Goal: Task Accomplishment & Management: Use online tool/utility

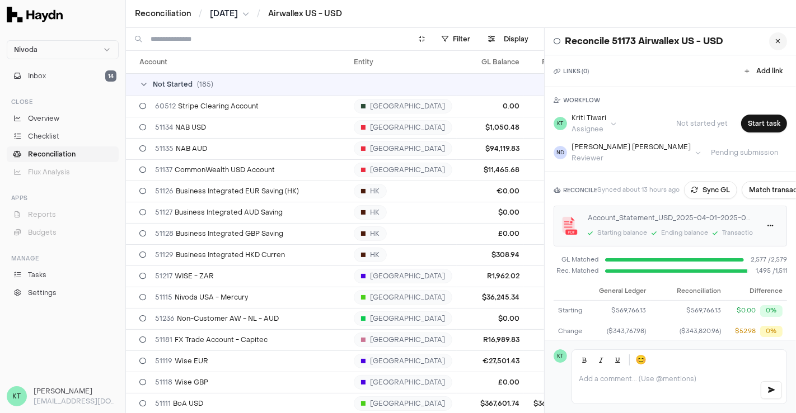
click at [775, 40] on icon at bounding box center [777, 41] width 5 height 7
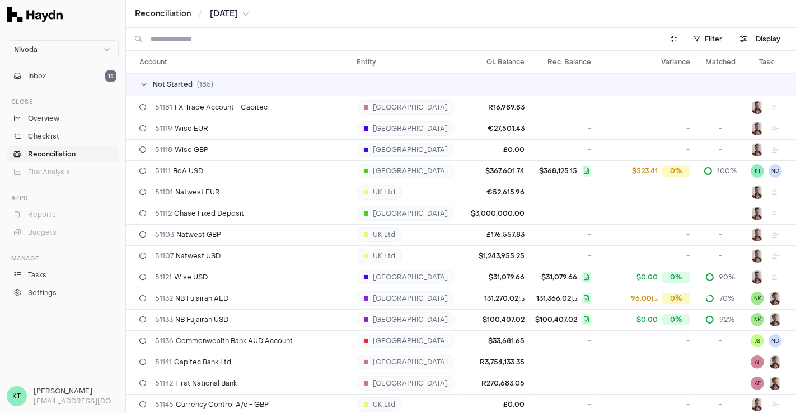
scroll to position [235, 0]
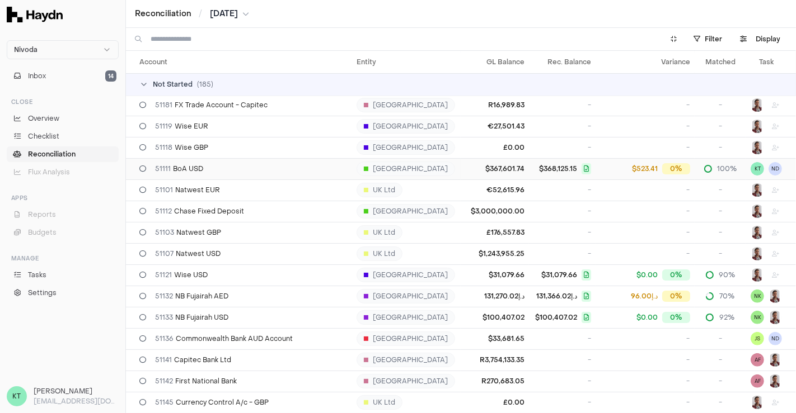
click at [276, 172] on div "51111 BoA USD" at bounding box center [243, 168] width 208 height 9
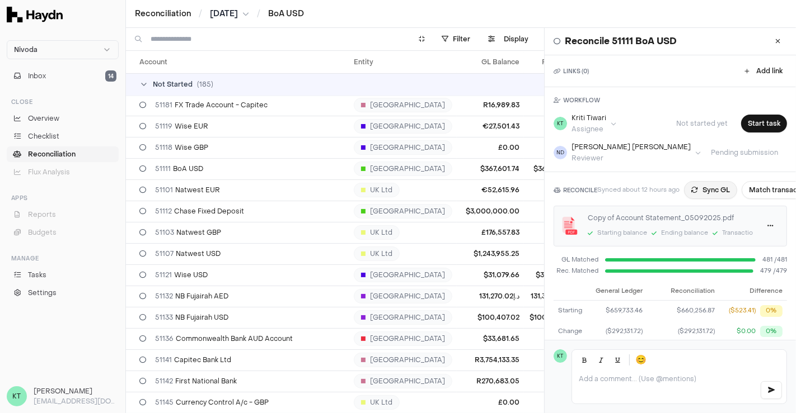
click at [721, 189] on button "Sync GL" at bounding box center [710, 190] width 53 height 18
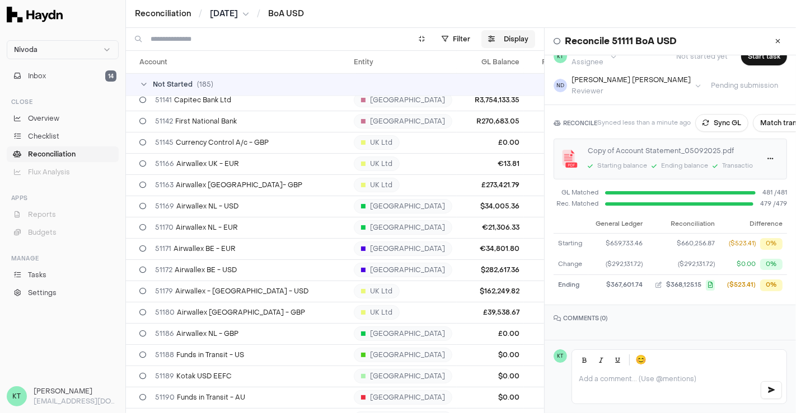
scroll to position [1324, 0]
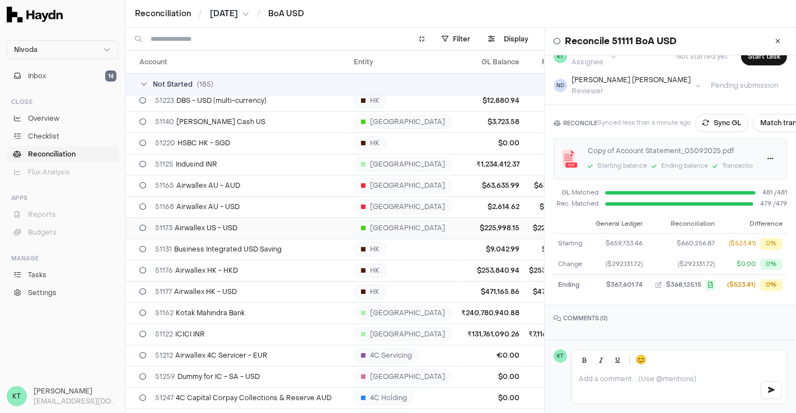
click at [469, 227] on td "$225,998.15" at bounding box center [489, 228] width 67 height 21
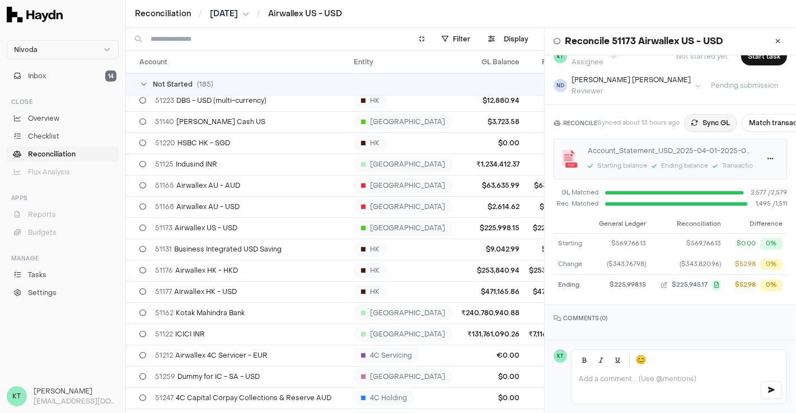
click at [713, 120] on button "Sync GL" at bounding box center [710, 123] width 53 height 18
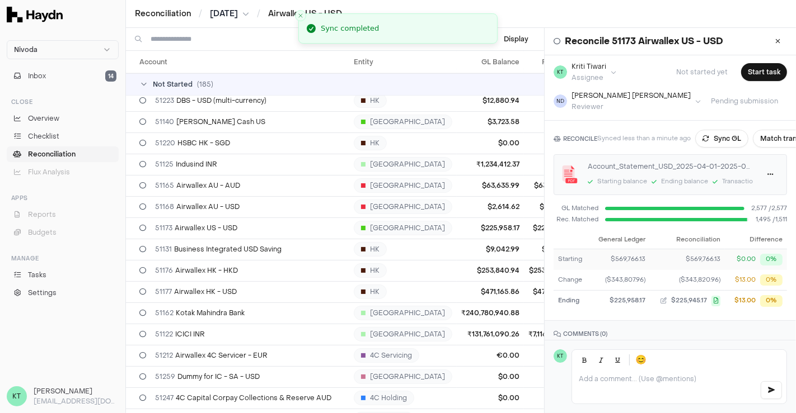
scroll to position [74, 0]
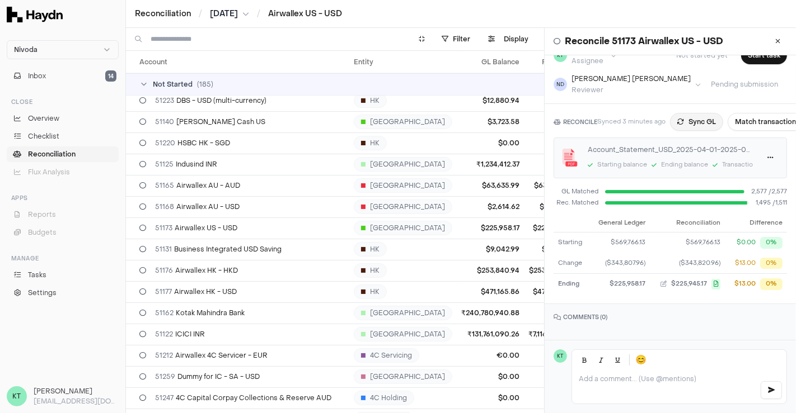
click at [691, 113] on button "Sync GL" at bounding box center [696, 122] width 53 height 18
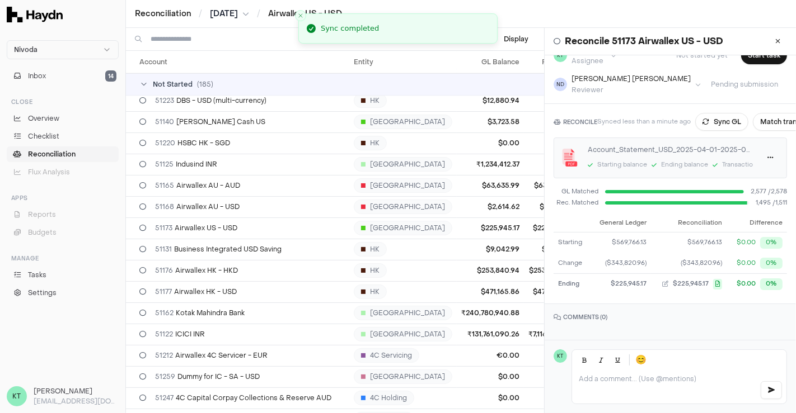
scroll to position [0, 0]
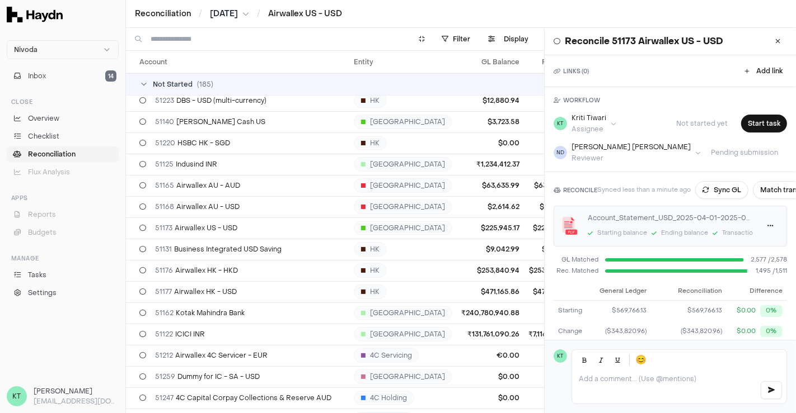
click at [752, 132] on div "KT Kriti Tiwari Assignee Not started yet Start task" at bounding box center [669, 124] width 233 height 20
click at [757, 125] on button "Start task" at bounding box center [764, 124] width 46 height 18
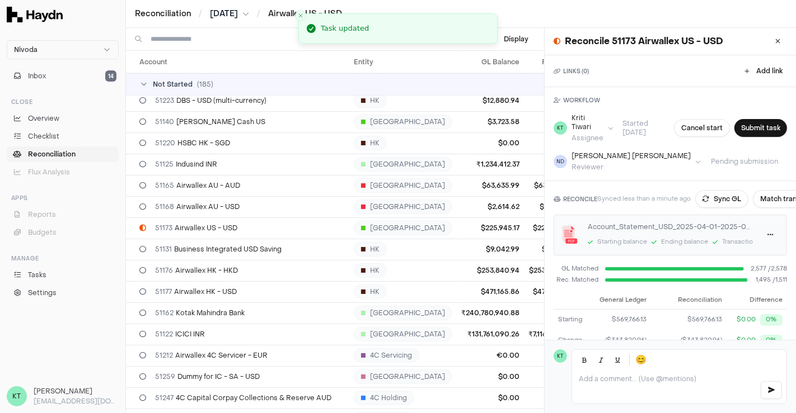
click at [238, 12] on span "[DATE]" at bounding box center [224, 13] width 28 height 11
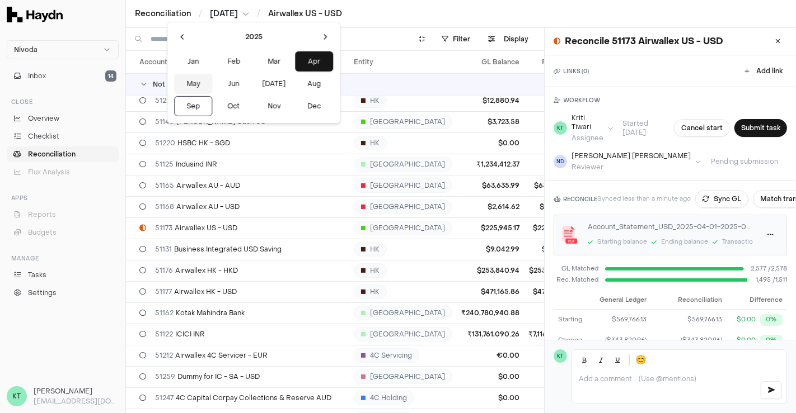
click at [191, 81] on button "May" at bounding box center [193, 84] width 38 height 20
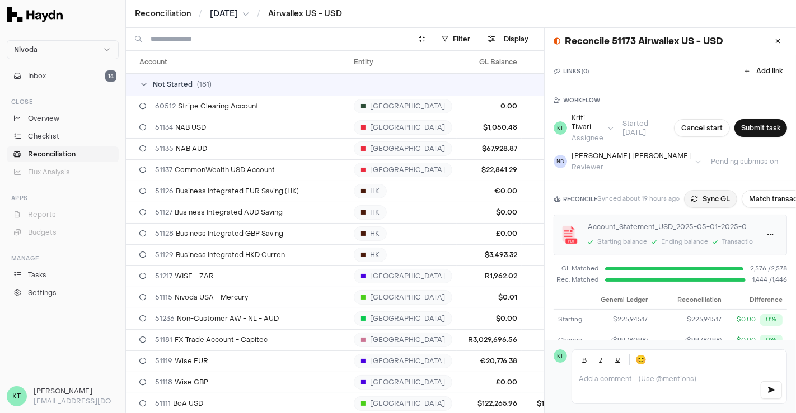
click at [706, 193] on button "Sync GL" at bounding box center [710, 199] width 53 height 18
click at [753, 135] on button "Submit task" at bounding box center [760, 128] width 53 height 18
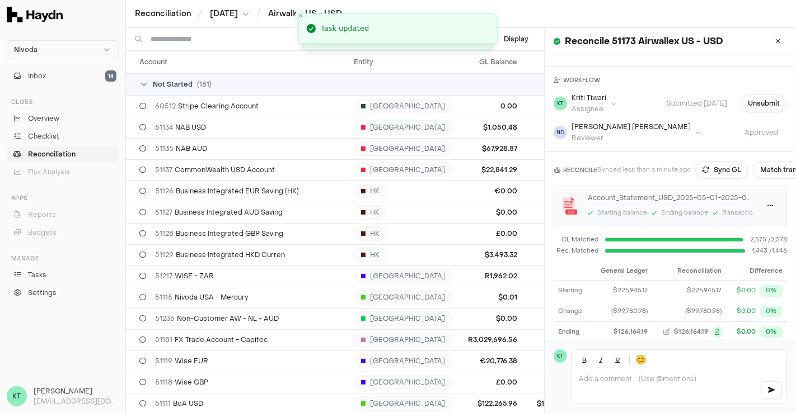
scroll to position [74, 0]
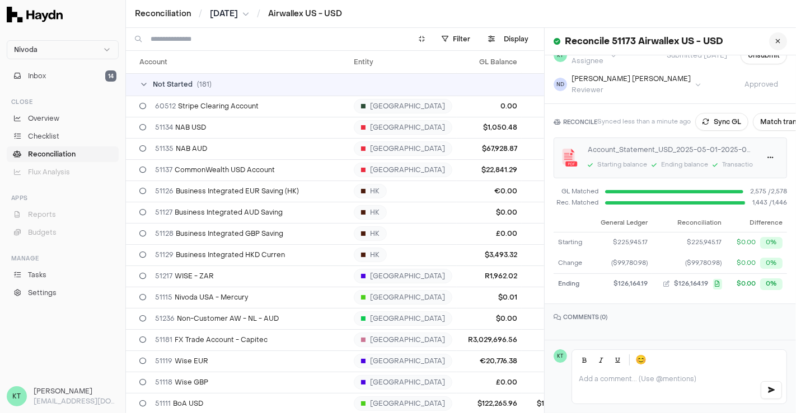
click at [769, 49] on button at bounding box center [778, 41] width 18 height 18
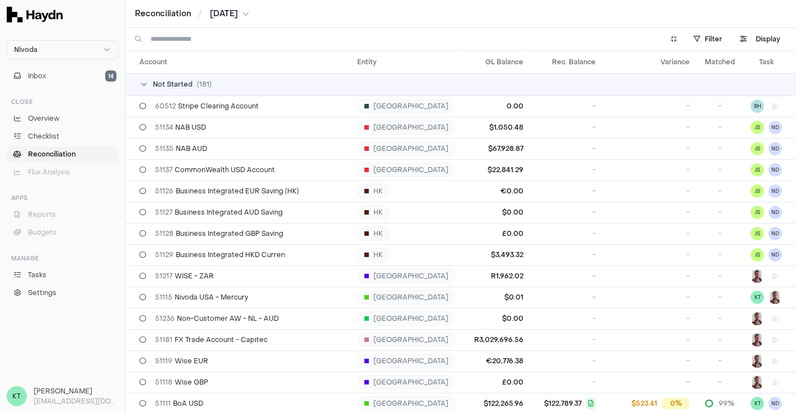
click at [238, 12] on span "[DATE]" at bounding box center [224, 13] width 28 height 11
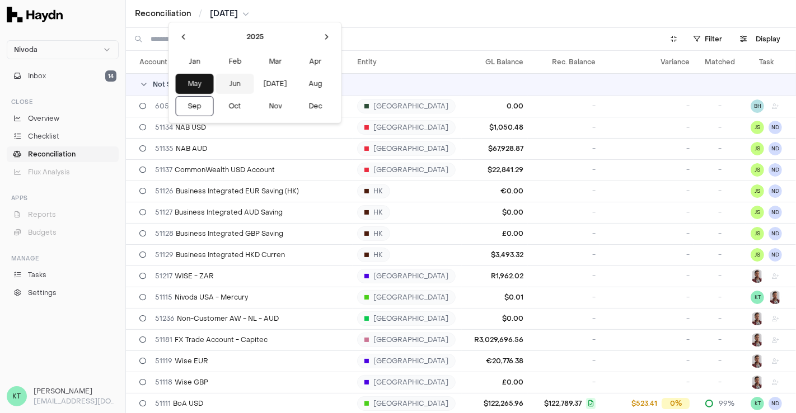
click at [218, 83] on button "Jun" at bounding box center [235, 84] width 38 height 20
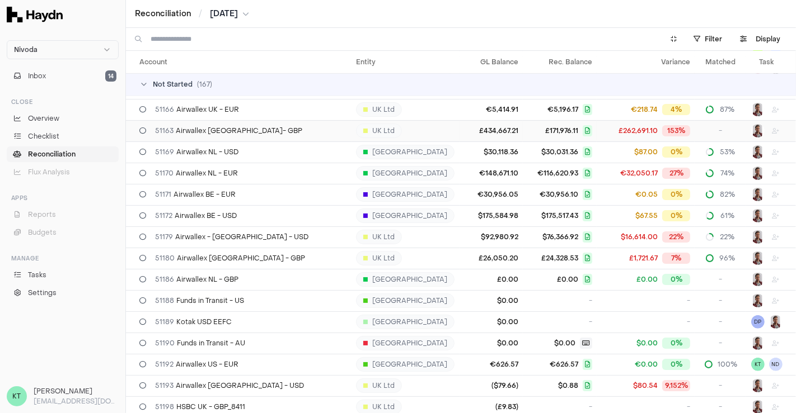
scroll to position [936, 0]
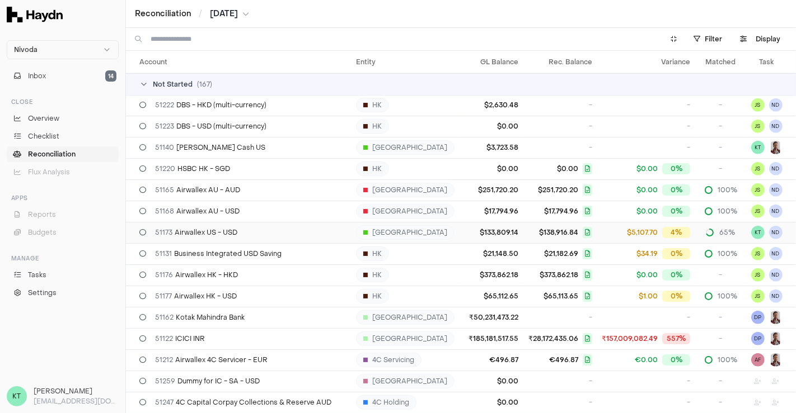
click at [290, 230] on div "51173 Airwallex US - USD" at bounding box center [243, 232] width 208 height 9
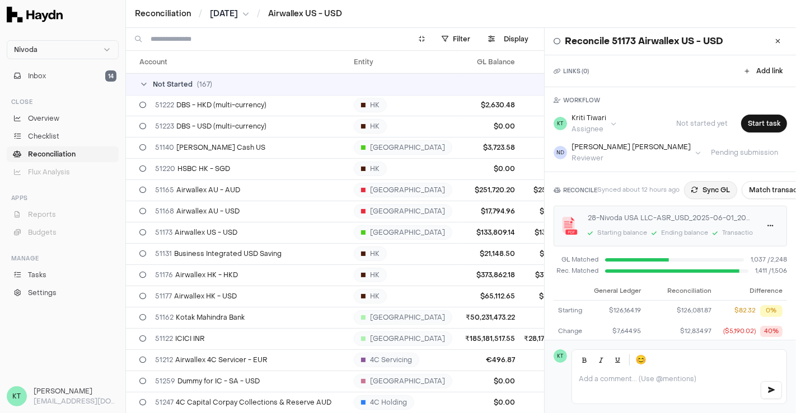
click at [714, 185] on button "Sync GL" at bounding box center [710, 190] width 53 height 18
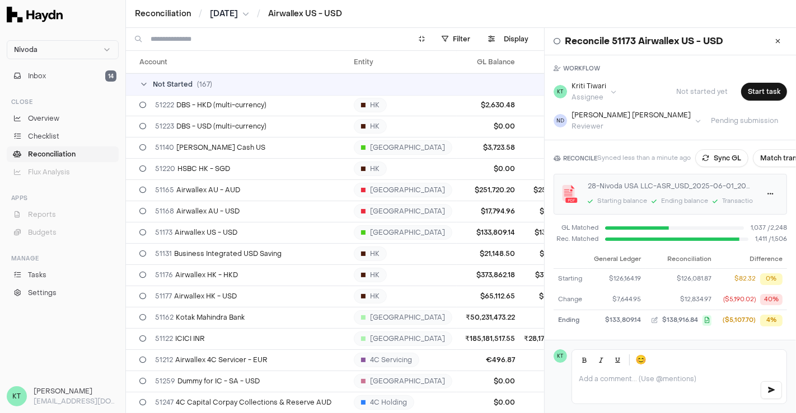
scroll to position [76, 0]
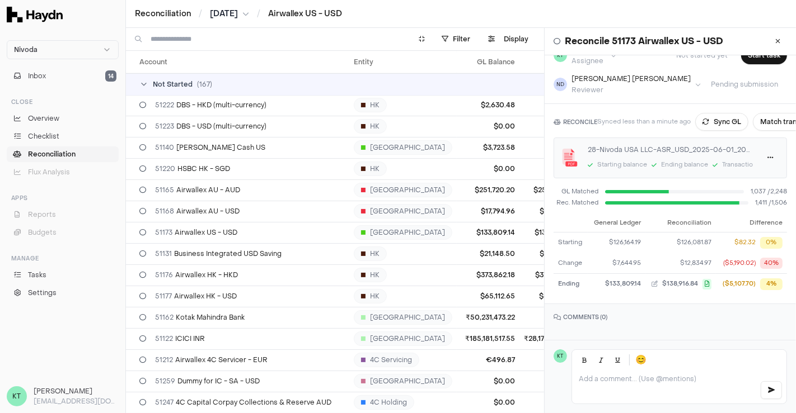
click at [238, 16] on span "[DATE]" at bounding box center [224, 13] width 28 height 11
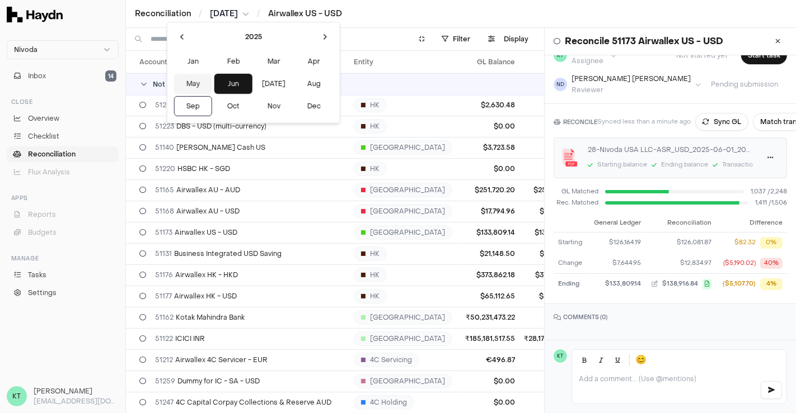
click at [184, 78] on button "May" at bounding box center [193, 84] width 38 height 20
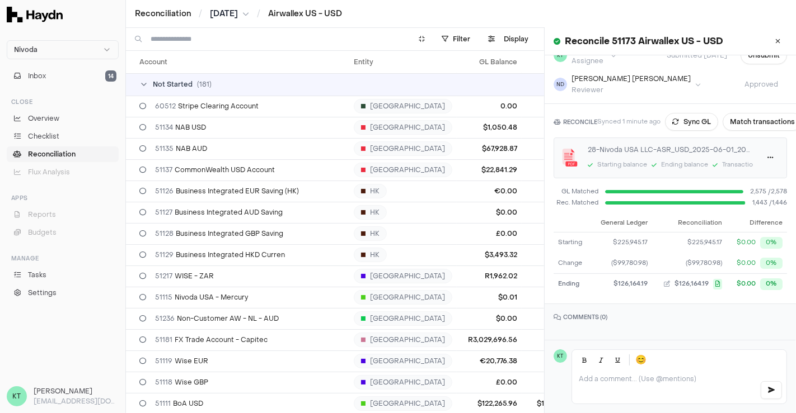
scroll to position [74, 0]
click at [712, 113] on button "Sync GL" at bounding box center [691, 122] width 53 height 18
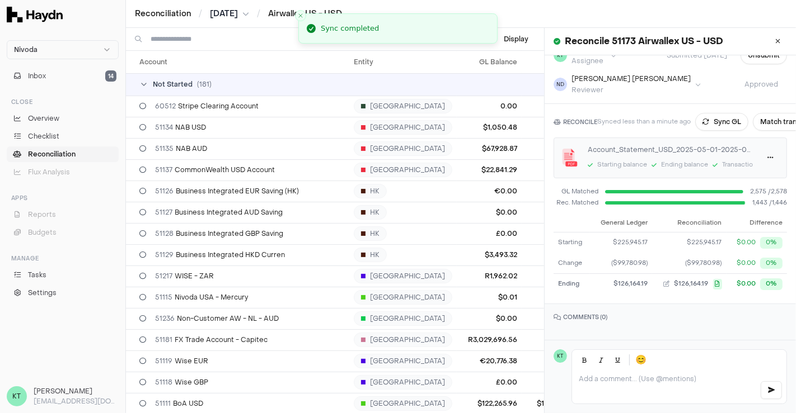
click at [249, 22] on div "Reconciliation / [DATE] / Airwallex US - USD" at bounding box center [461, 14] width 670 height 28
drag, startPoint x: 234, startPoint y: 10, endPoint x: 225, endPoint y: 16, distance: 10.1
click at [225, 16] on span "[DATE]" at bounding box center [224, 13] width 28 height 11
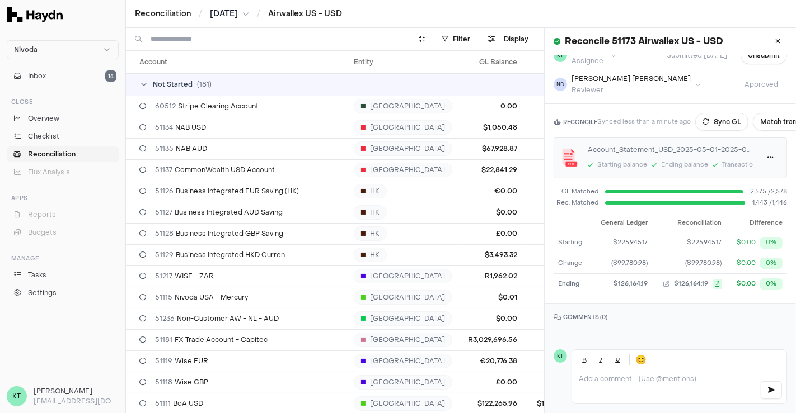
click at [225, 16] on html "Nivoda Inbox 14 Close Overview Checklist Reconciliation Flux Analysis Apps Repo…" at bounding box center [398, 206] width 796 height 413
click at [225, 16] on span "[DATE]" at bounding box center [224, 13] width 28 height 11
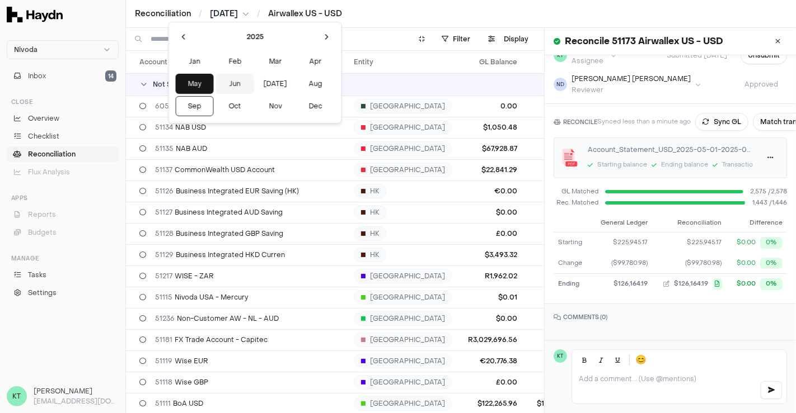
click at [217, 81] on button "Jun" at bounding box center [235, 84] width 38 height 20
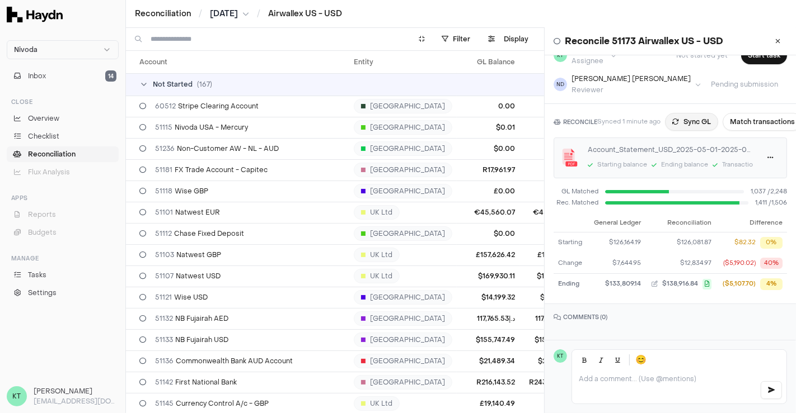
click at [704, 113] on button "Sync GL" at bounding box center [691, 122] width 53 height 18
click at [767, 159] on html "Nivoda Inbox 14 Close Overview Checklist Reconciliation Flux Analysis Apps Repo…" at bounding box center [398, 206] width 796 height 413
click at [735, 206] on div "Delete" at bounding box center [735, 209] width 66 height 16
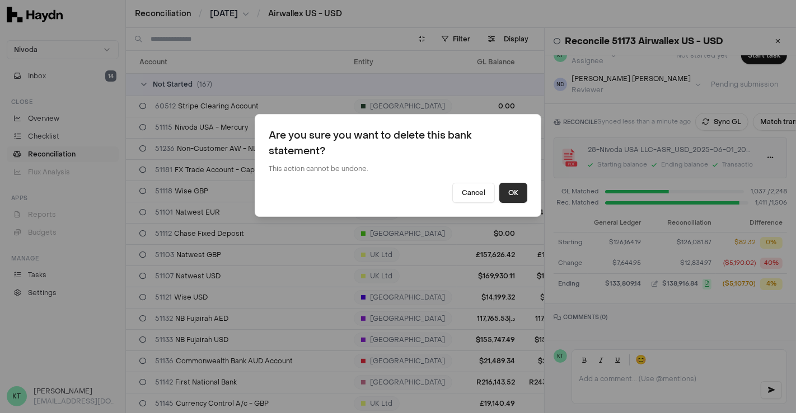
click at [515, 187] on button "OK" at bounding box center [513, 193] width 28 height 20
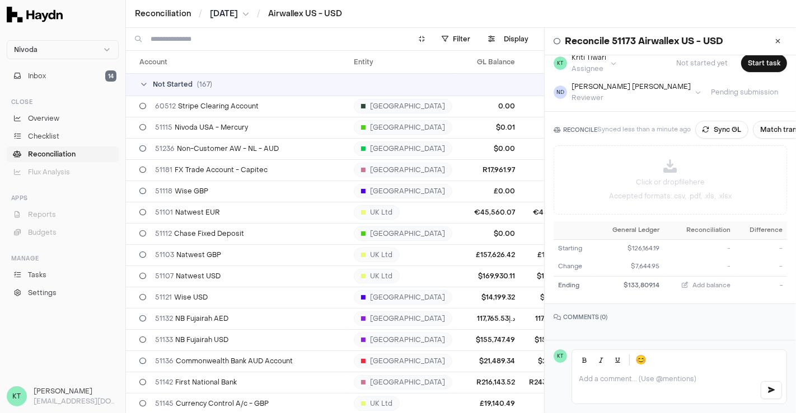
scroll to position [67, 0]
click at [692, 167] on div "Click or drop file here Accepted formats: .csv, .pdf, .xls, .xlsx" at bounding box center [670, 180] width 232 height 68
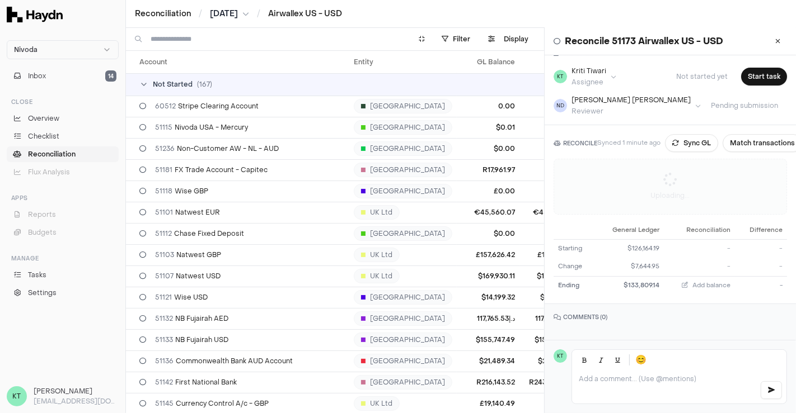
scroll to position [53, 0]
click at [696, 380] on p at bounding box center [664, 379] width 172 height 9
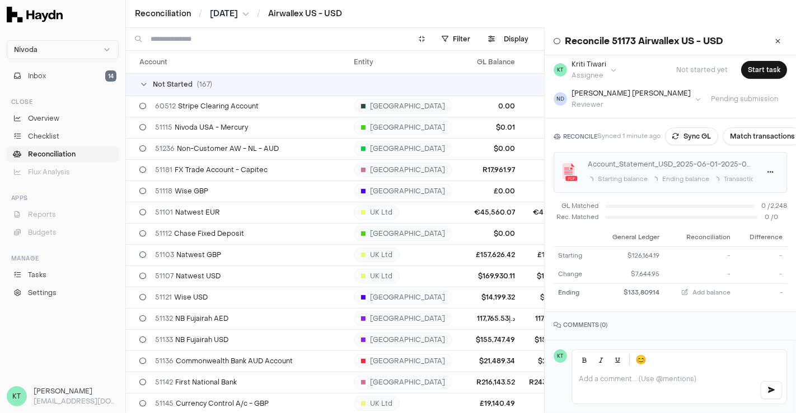
scroll to position [51, 0]
click at [753, 70] on button "Start task" at bounding box center [764, 72] width 46 height 18
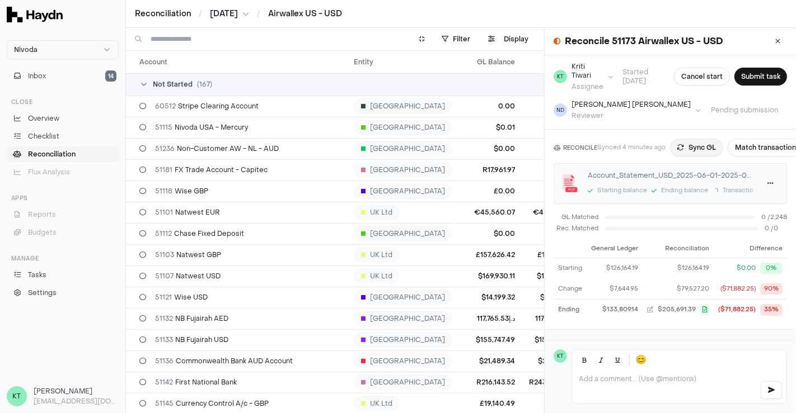
click at [693, 140] on button "Sync GL" at bounding box center [696, 148] width 53 height 18
